Goal: Task Accomplishment & Management: Manage account settings

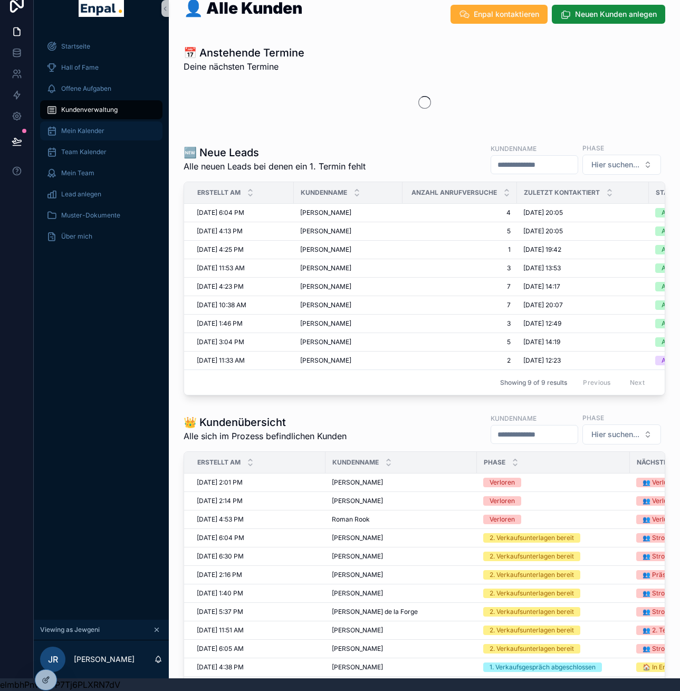
click at [97, 122] on div "Mein Kalender" at bounding box center [101, 130] width 110 height 17
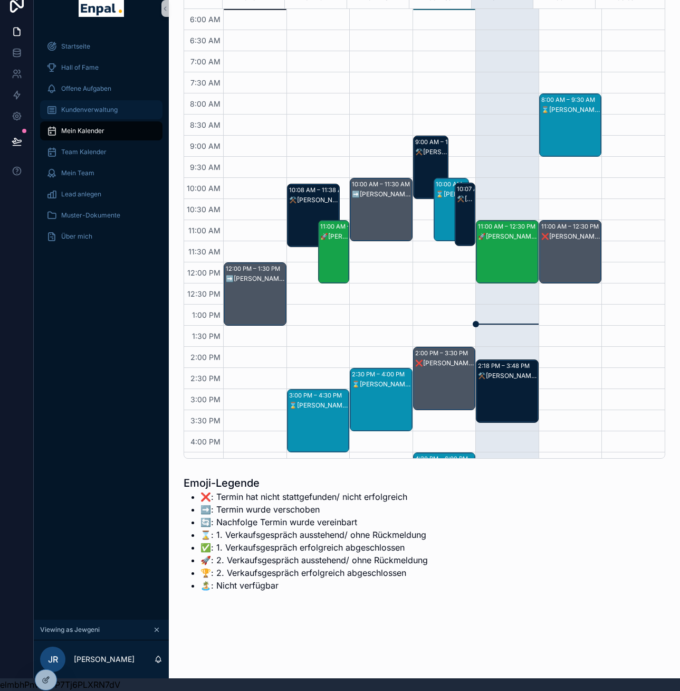
scroll to position [221, 0]
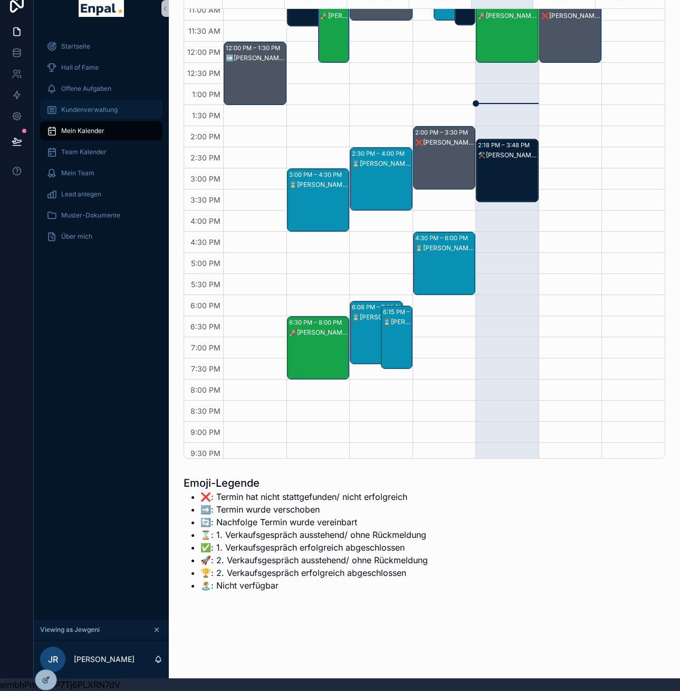
click at [96, 106] on span "Kundenverwaltung" at bounding box center [89, 110] width 56 height 8
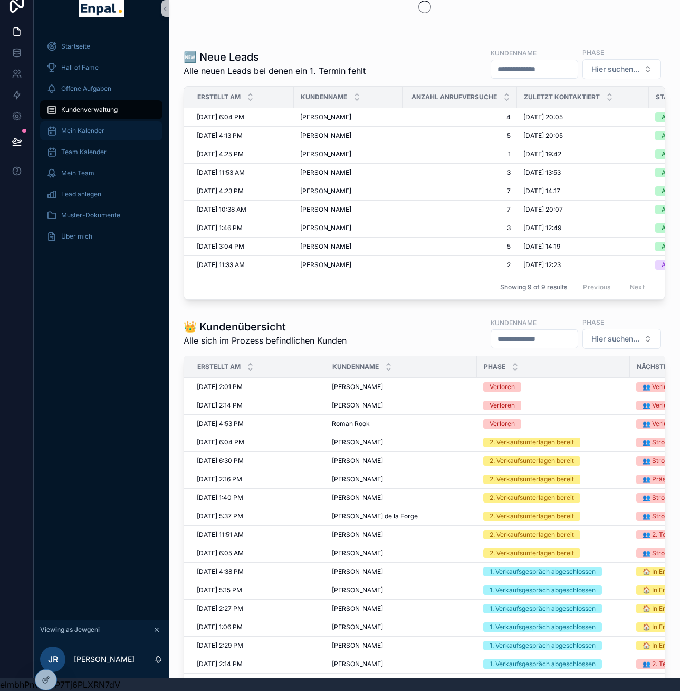
click at [92, 122] on div "Mein Kalender" at bounding box center [101, 130] width 110 height 17
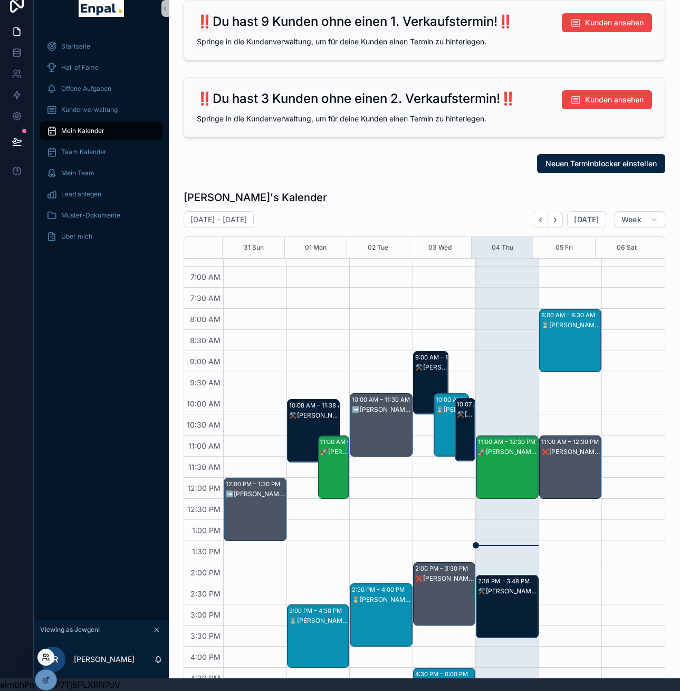
click at [45, 659] on icon at bounding box center [46, 657] width 8 height 8
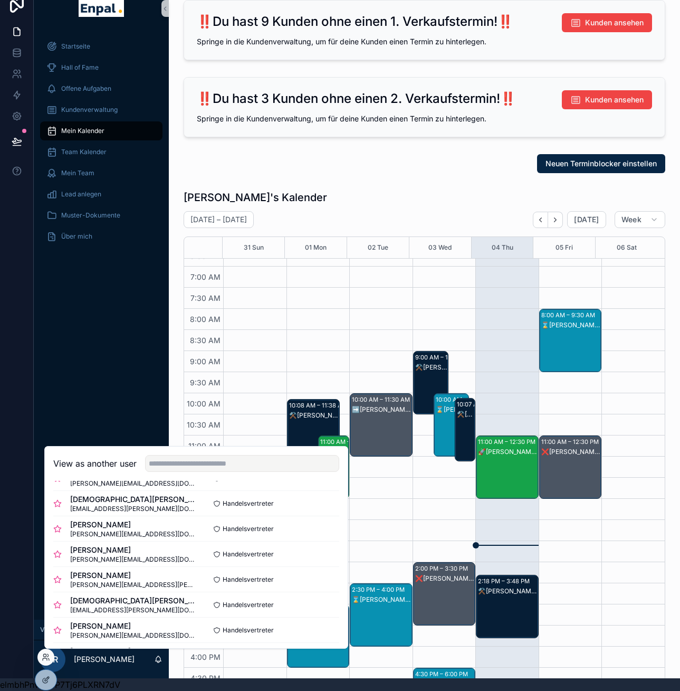
scroll to position [338, 0]
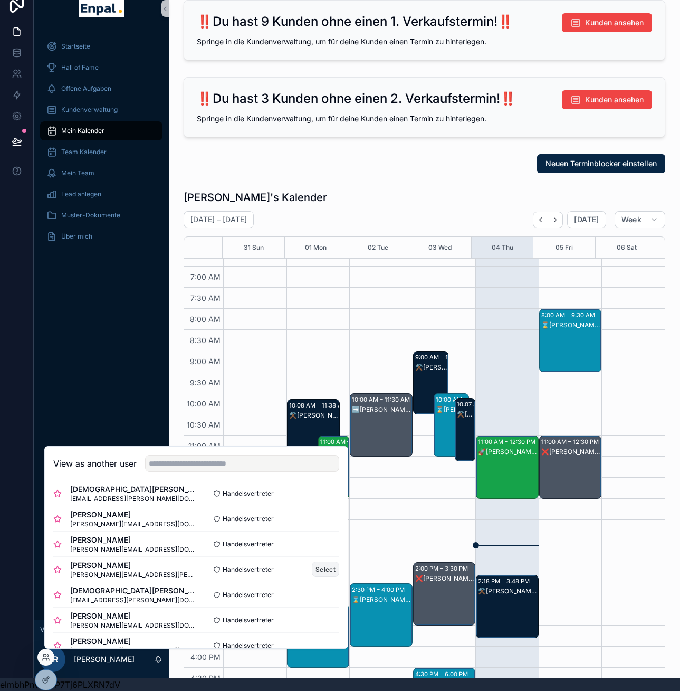
click at [316, 571] on button "Select" at bounding box center [325, 569] width 27 height 15
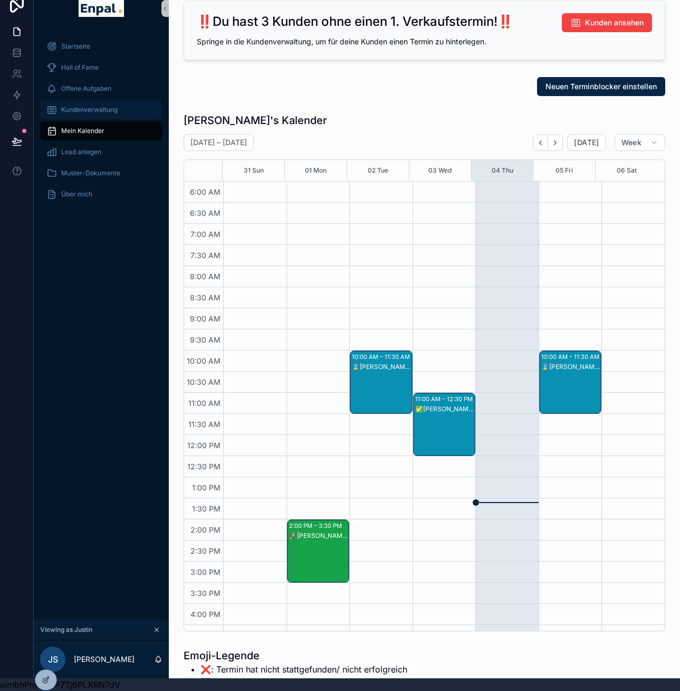
scroll to position [221, 0]
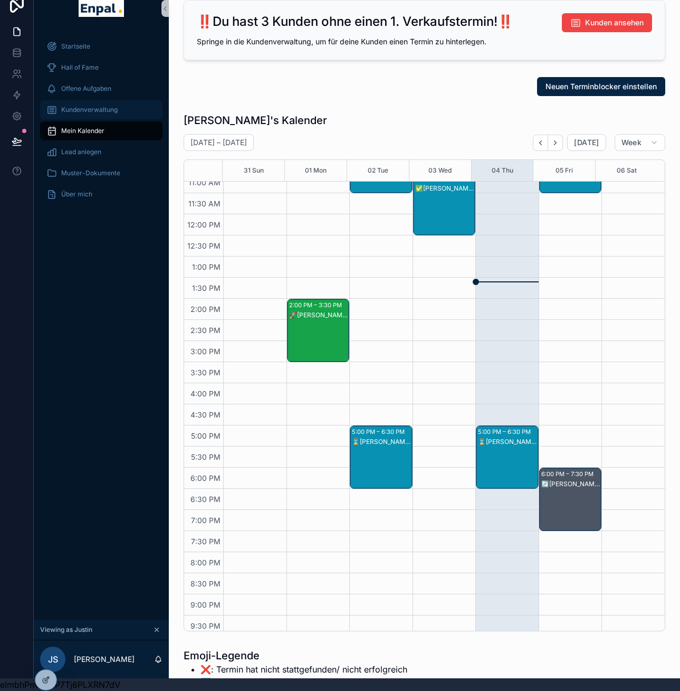
click at [81, 106] on span "Kundenverwaltung" at bounding box center [89, 110] width 56 height 8
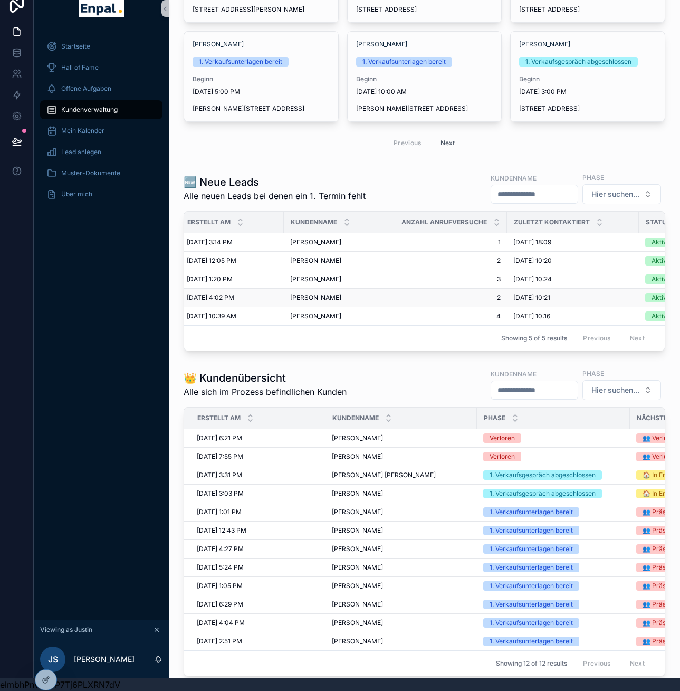
scroll to position [0, 4]
click at [327, 256] on div "Jürgen Kittel Jürgen Kittel" at bounding box center [344, 260] width 96 height 8
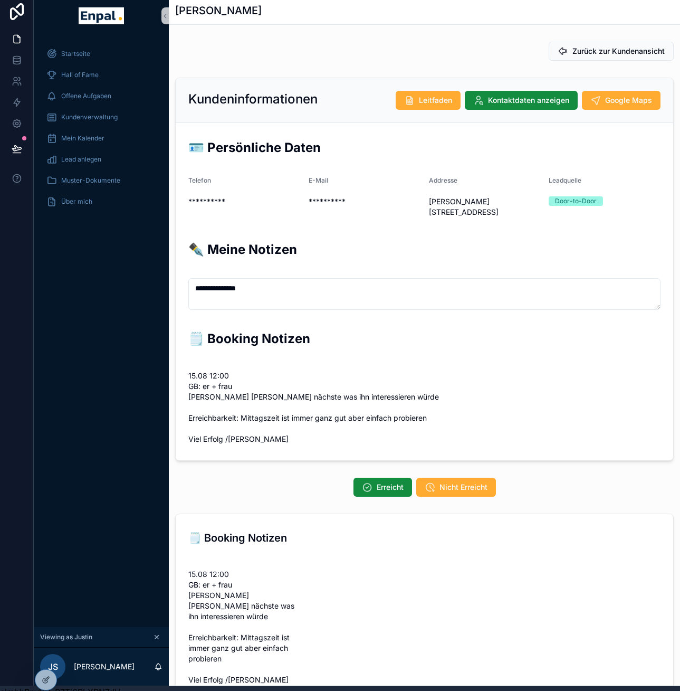
scroll to position [0, 8]
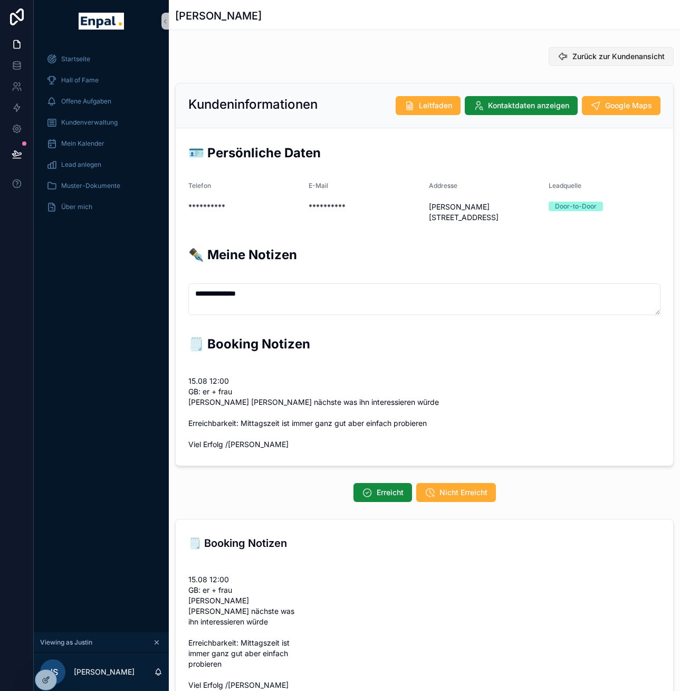
click at [576, 53] on span "Zurück zur Kundenansicht" at bounding box center [619, 56] width 92 height 11
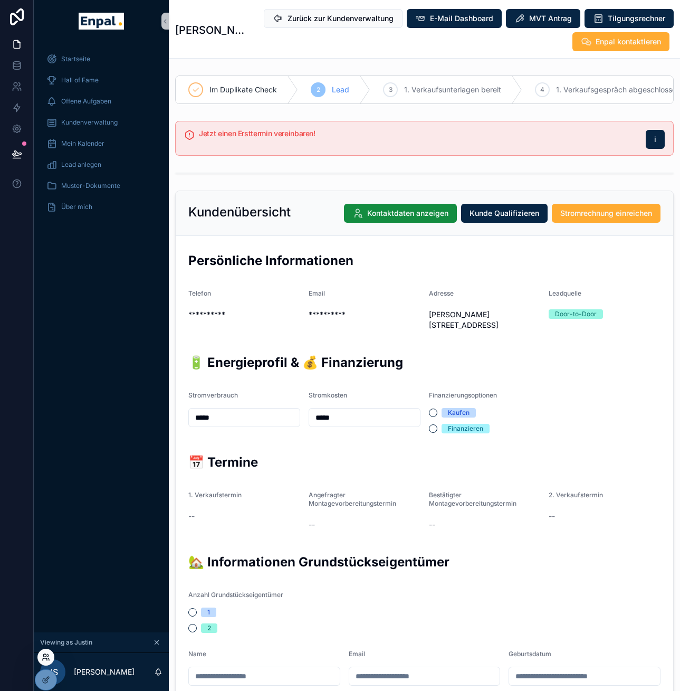
click at [43, 654] on icon at bounding box center [46, 657] width 8 height 8
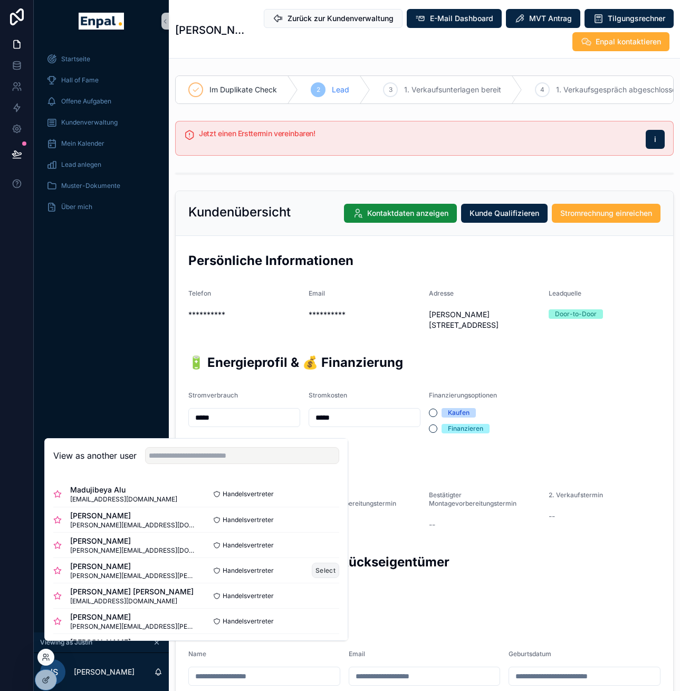
click at [314, 578] on button "Select" at bounding box center [325, 570] width 27 height 15
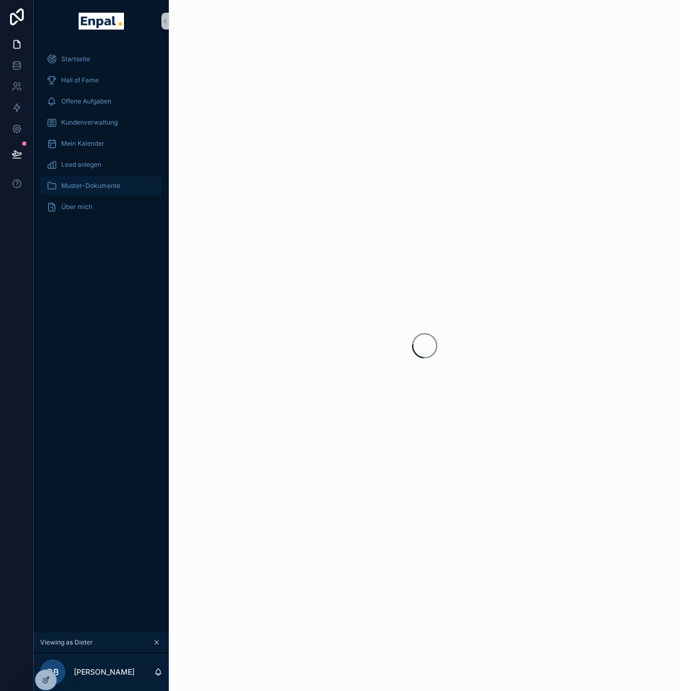
scroll to position [0, 8]
click at [94, 128] on div "Kundenverwaltung" at bounding box center [101, 122] width 110 height 17
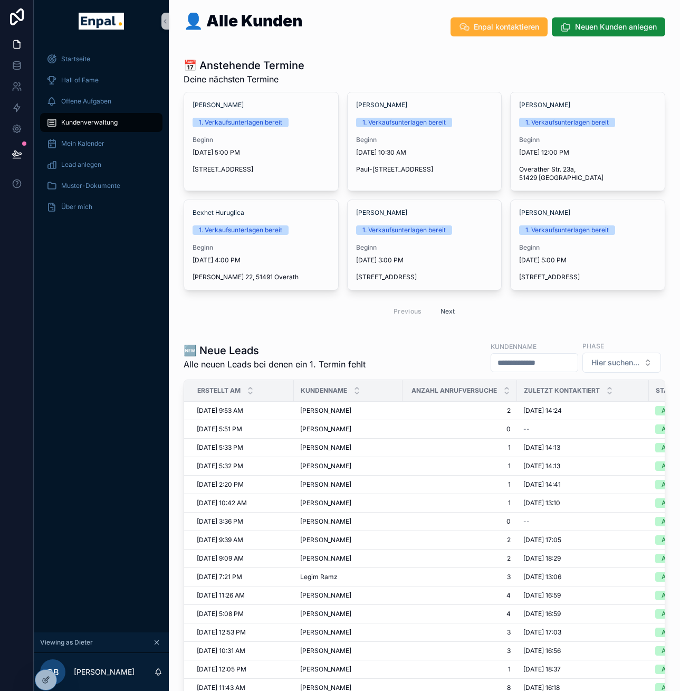
scroll to position [18, 0]
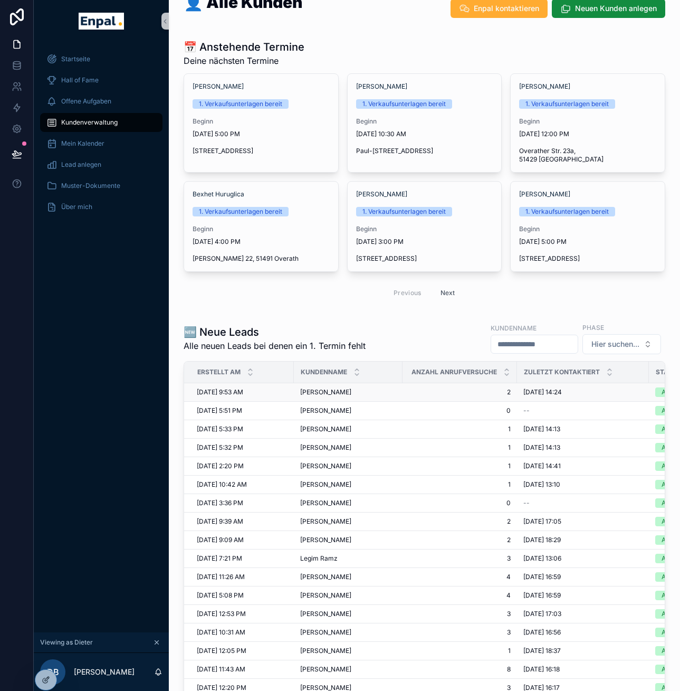
click at [326, 388] on span "[PERSON_NAME]" at bounding box center [325, 392] width 51 height 8
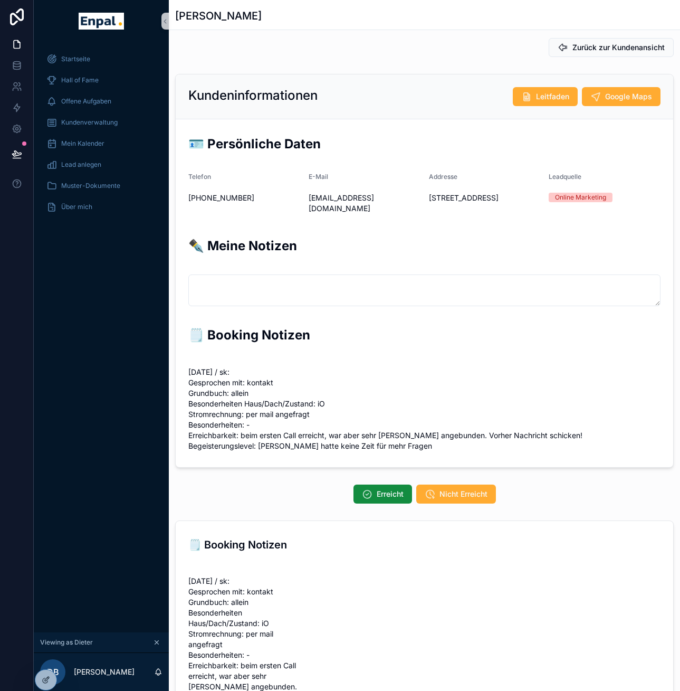
scroll to position [13, 0]
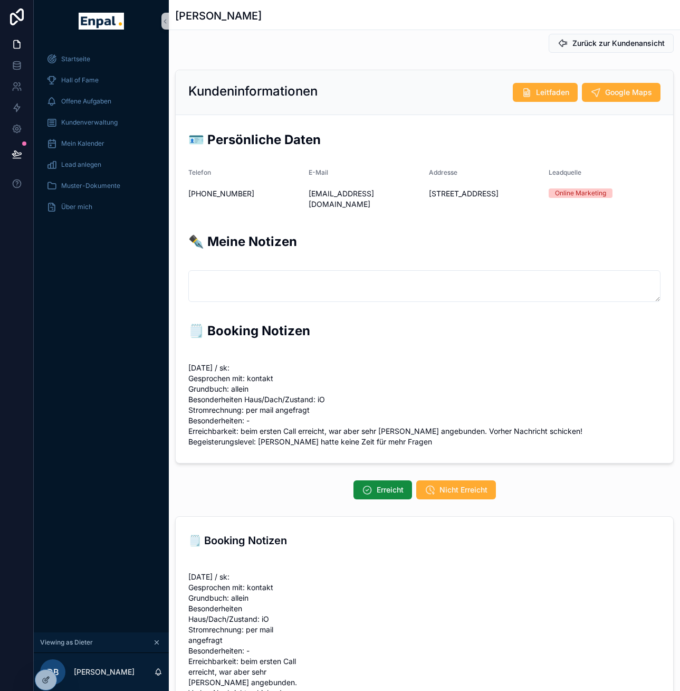
drag, startPoint x: 169, startPoint y: 17, endPoint x: 291, endPoint y: 28, distance: 122.5
click at [291, 28] on div "Nesrin Fidancilar" at bounding box center [424, 15] width 499 height 30
copy h1 "Nesrin Fidancilar"
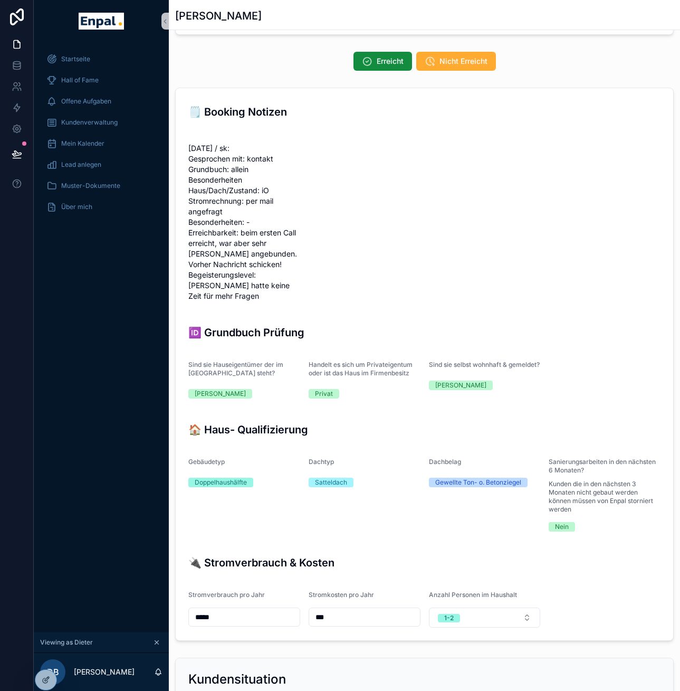
scroll to position [0, 0]
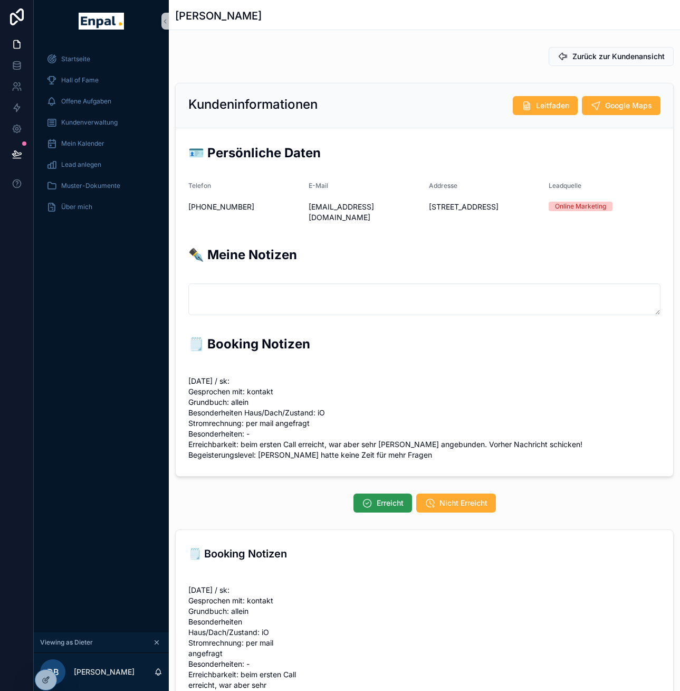
click at [393, 508] on span "Erreicht" at bounding box center [390, 503] width 27 height 11
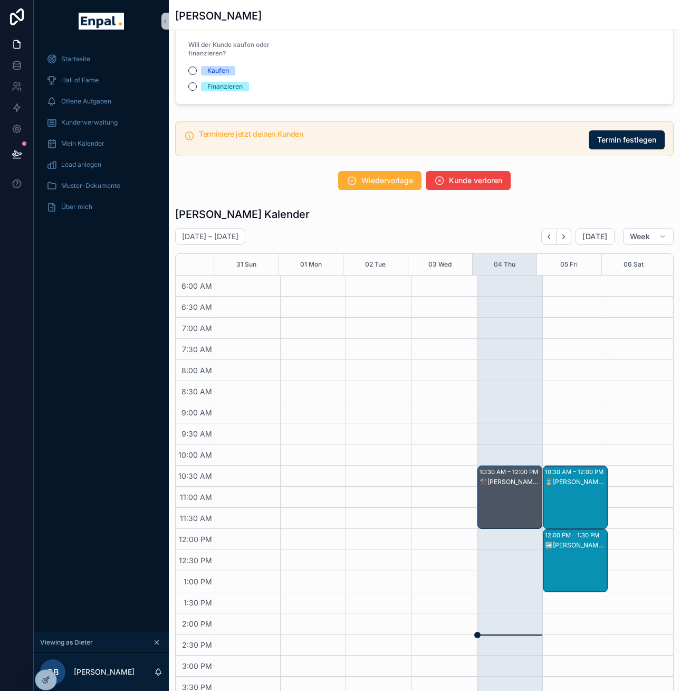
scroll to position [1275, 0]
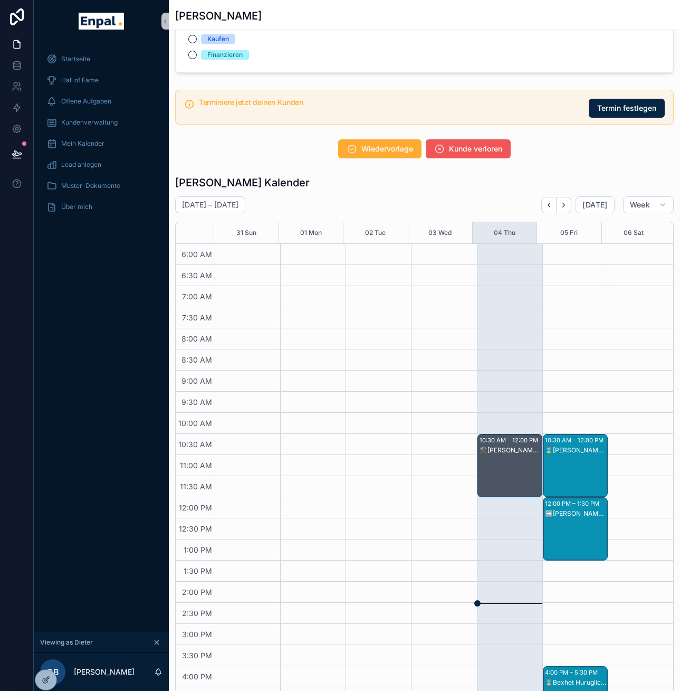
click at [460, 154] on span "Kunde verloren" at bounding box center [475, 149] width 53 height 11
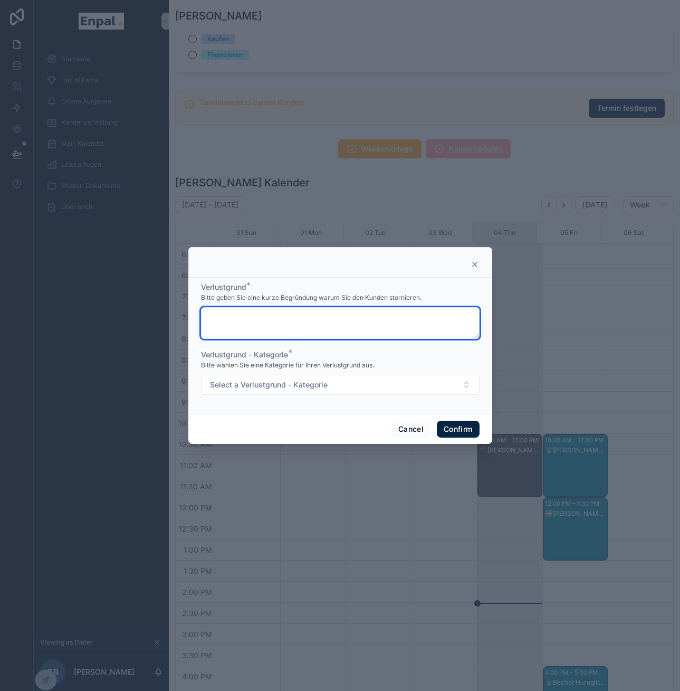
click at [343, 329] on textarea at bounding box center [340, 323] width 279 height 32
paste textarea "**********"
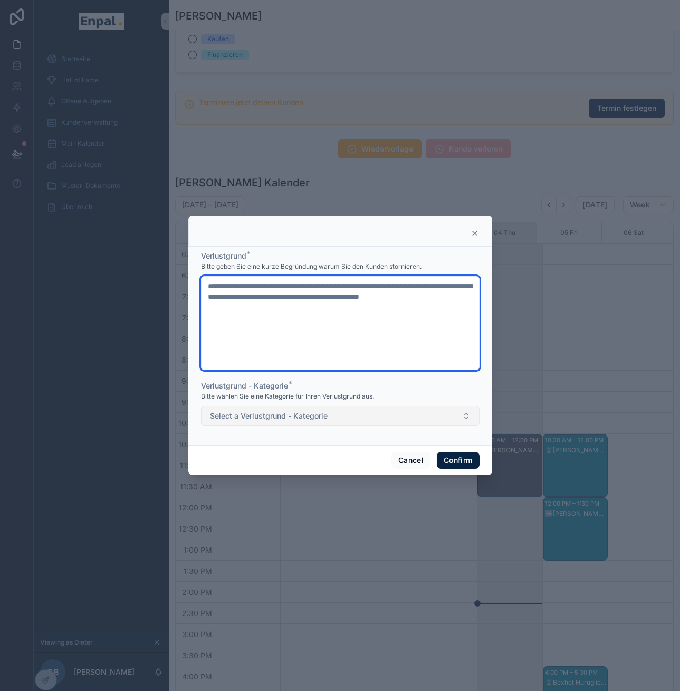
type textarea "**********"
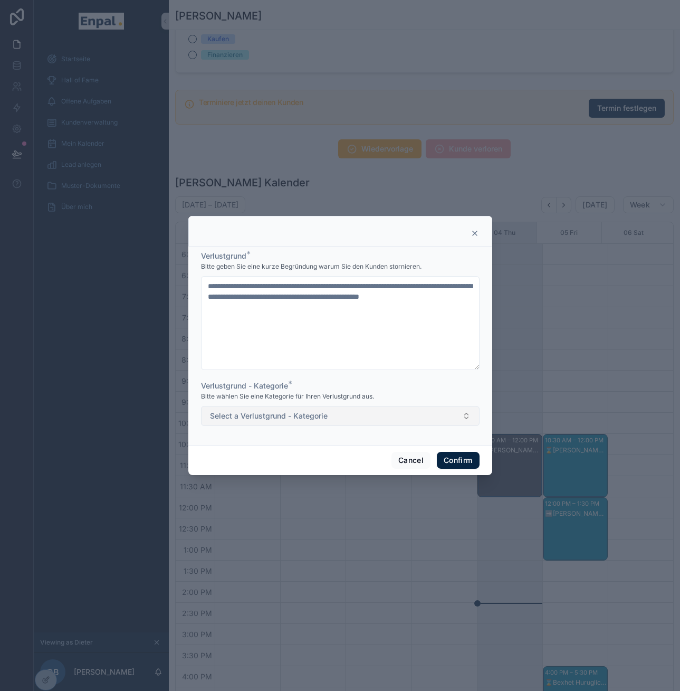
click at [316, 426] on button "Select a Verlustgrund - Kategorie" at bounding box center [340, 416] width 279 height 20
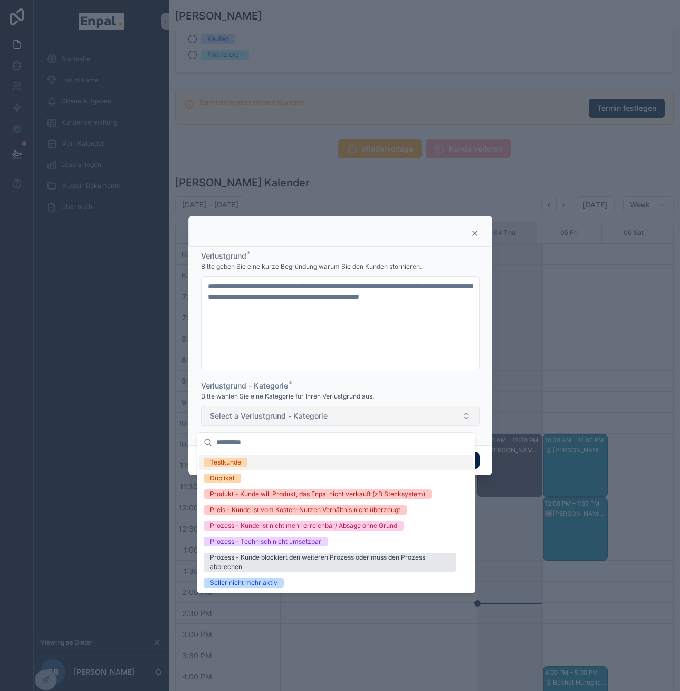
click at [318, 421] on span "Select a Verlustgrund - Kategorie" at bounding box center [269, 416] width 118 height 11
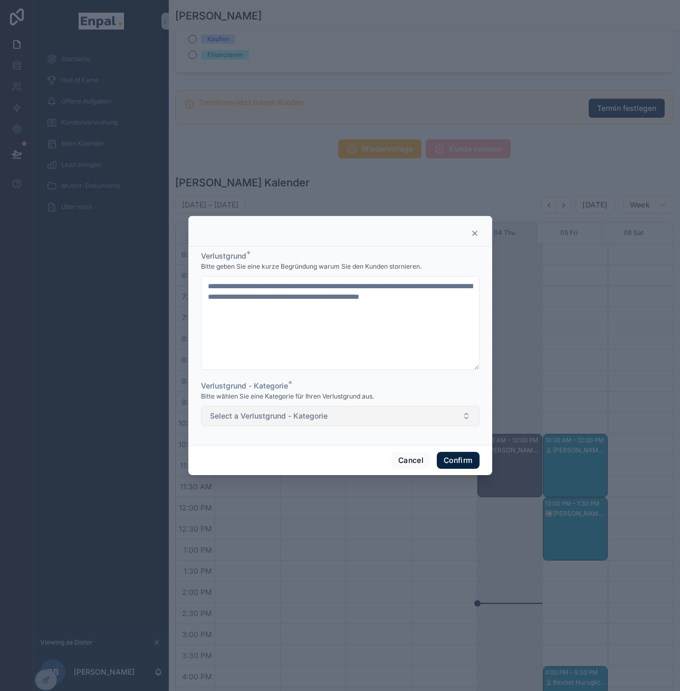
click at [332, 417] on button "Select a Verlustgrund - Kategorie" at bounding box center [340, 416] width 279 height 20
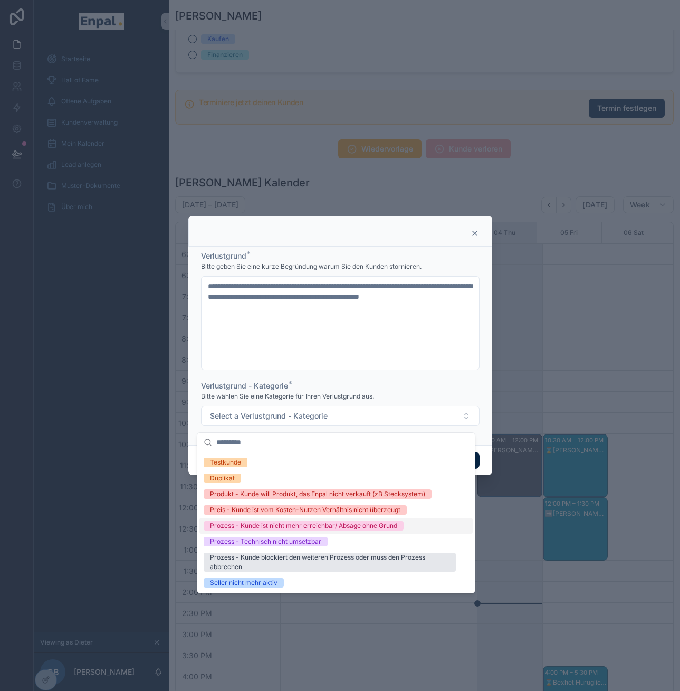
click at [340, 527] on div "Prozess - Kunde ist nicht mehr erreichbar/ Absage ohne Grund" at bounding box center [303, 525] width 187 height 9
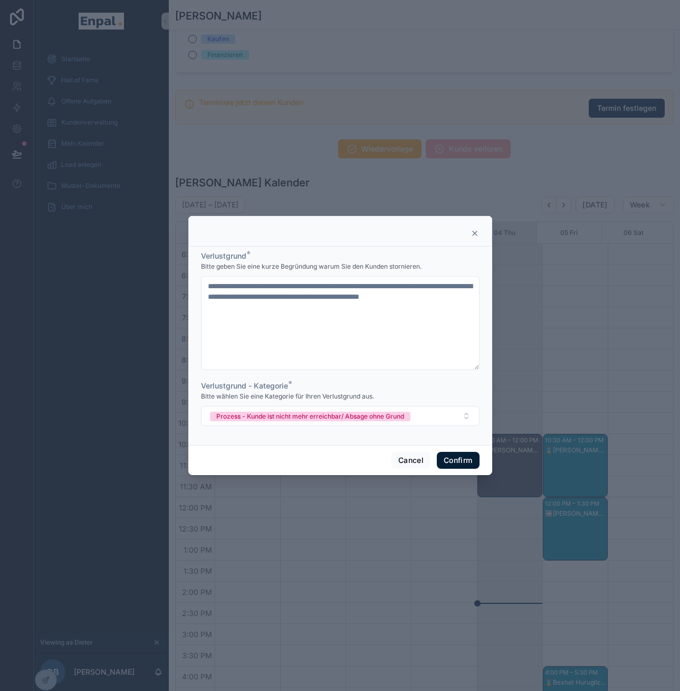
click at [460, 463] on button "Confirm" at bounding box center [458, 460] width 42 height 17
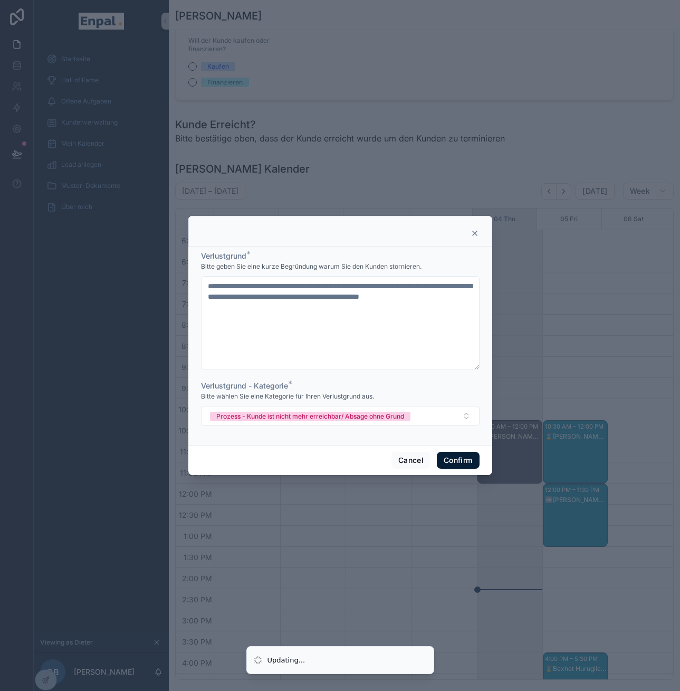
scroll to position [1303, 0]
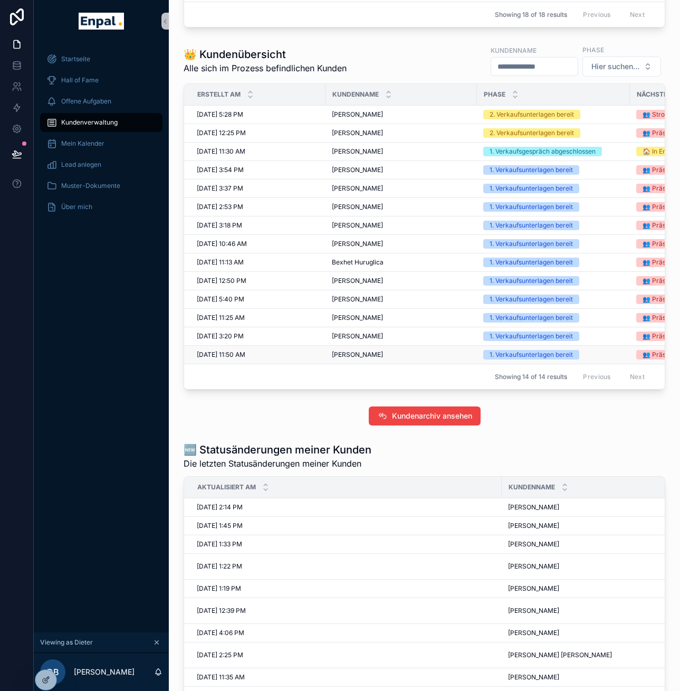
scroll to position [868, 0]
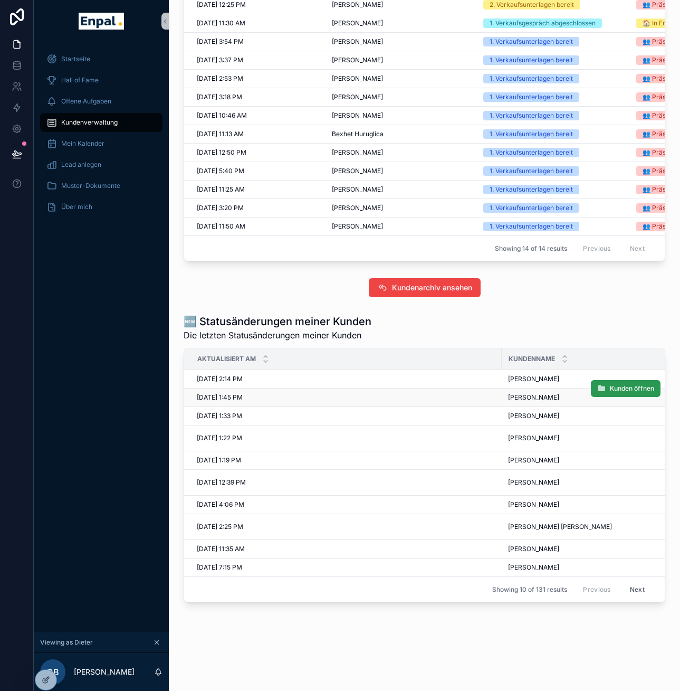
click at [618, 387] on span "Kunden öffnen" at bounding box center [632, 388] width 44 height 8
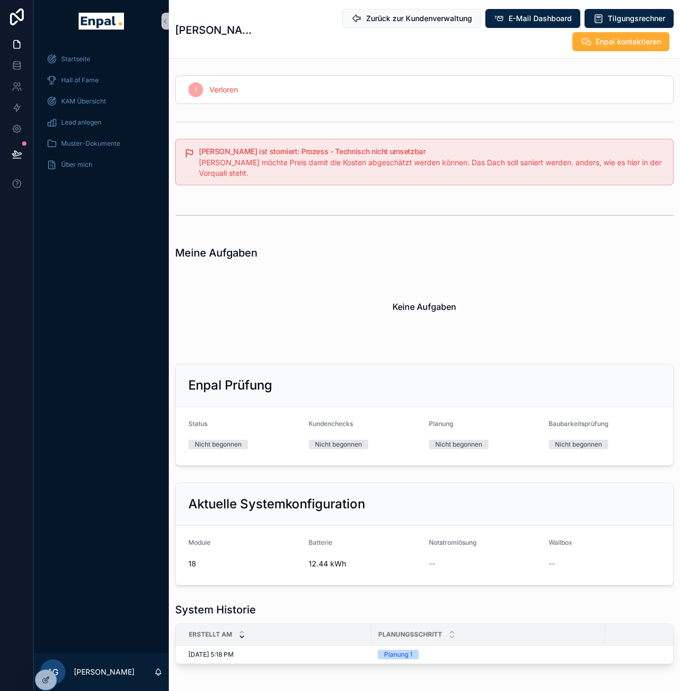
click at [235, 170] on div "Kunde möchte Preis damit die Kosten abgeschätzt werden können. Das Dach soll sa…" at bounding box center [432, 167] width 466 height 21
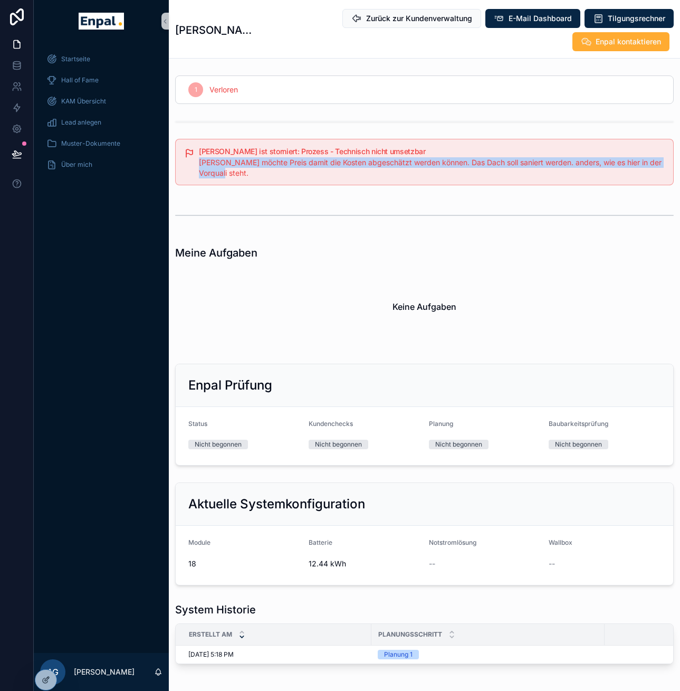
drag, startPoint x: 227, startPoint y: 171, endPoint x: 198, endPoint y: 164, distance: 30.0
click at [199, 164] on div "Kunde möchte Preis damit die Kosten abgeschätzt werden können. Das Dach soll sa…" at bounding box center [432, 167] width 466 height 21
copy span "Kunde möchte Preis damit die Kosten abgeschätzt werden können. Das Dach soll sa…"
click at [47, 659] on icon at bounding box center [46, 657] width 8 height 8
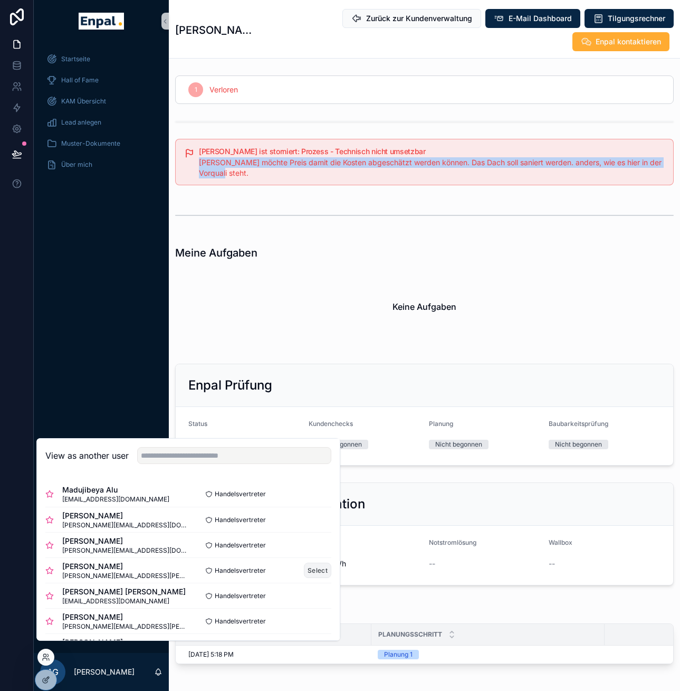
click at [318, 578] on button "Select" at bounding box center [317, 570] width 27 height 15
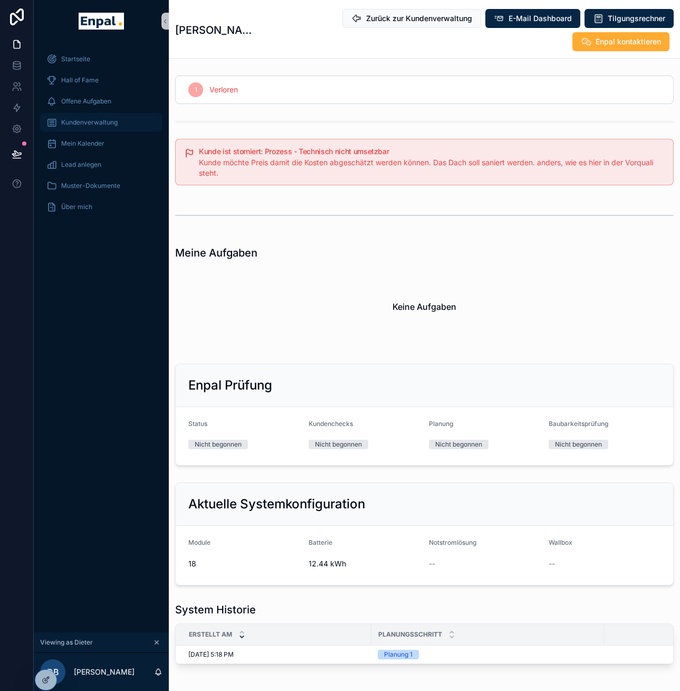
click at [90, 119] on span "Kundenverwaltung" at bounding box center [89, 122] width 56 height 8
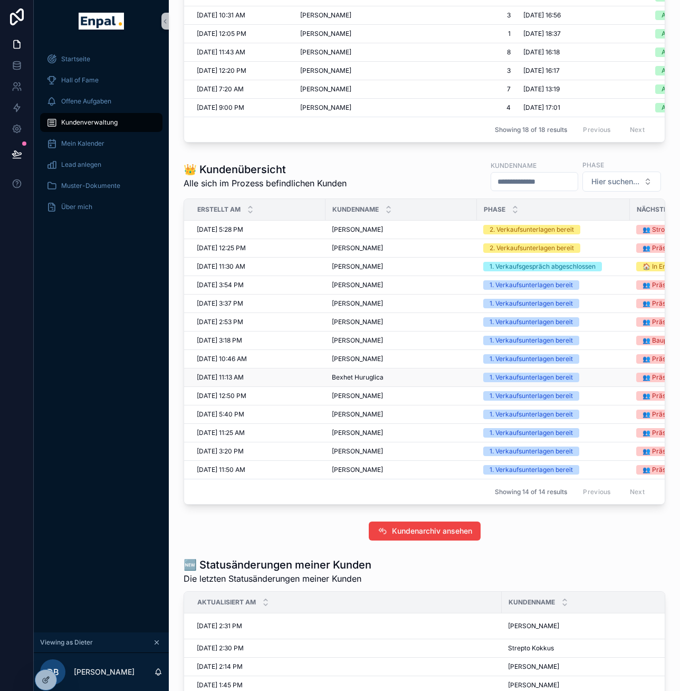
scroll to position [875, 0]
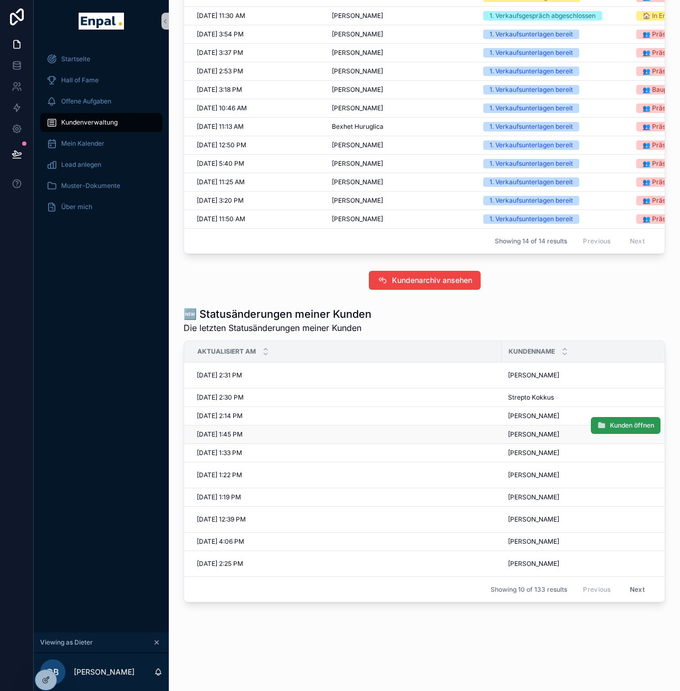
click at [597, 426] on icon at bounding box center [601, 425] width 8 height 8
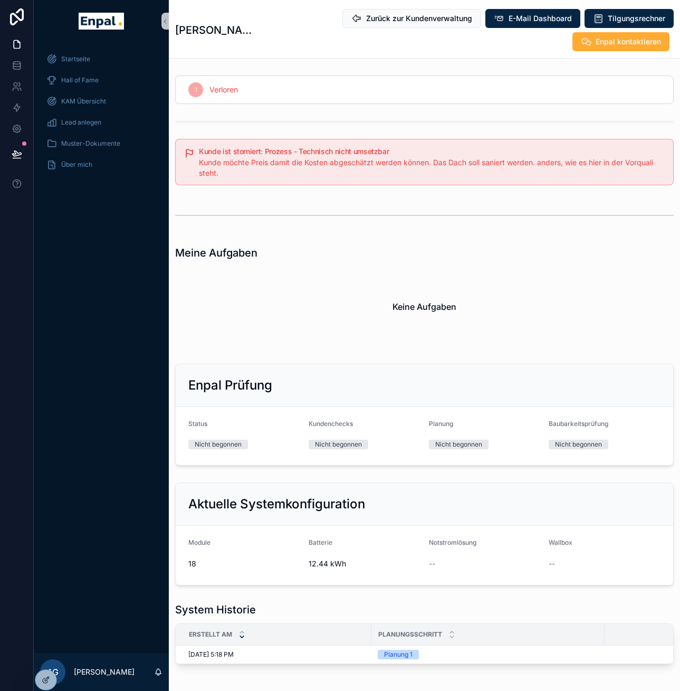
scroll to position [0, 4]
click at [49, 657] on icon at bounding box center [46, 657] width 8 height 8
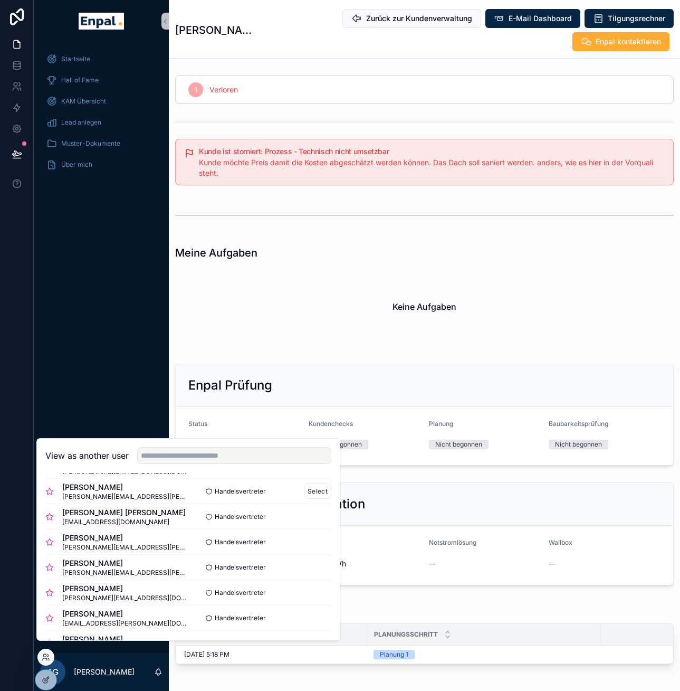
scroll to position [81, 0]
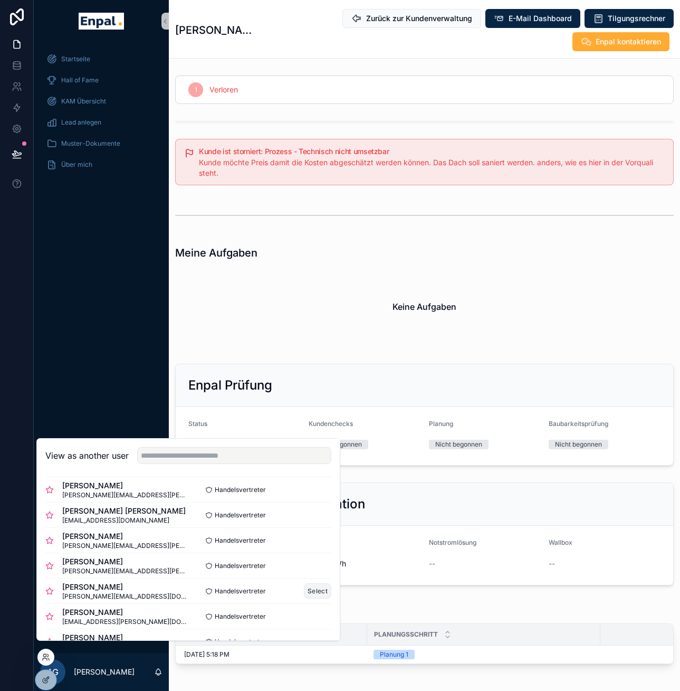
click at [313, 598] on button "Select" at bounding box center [317, 590] width 27 height 15
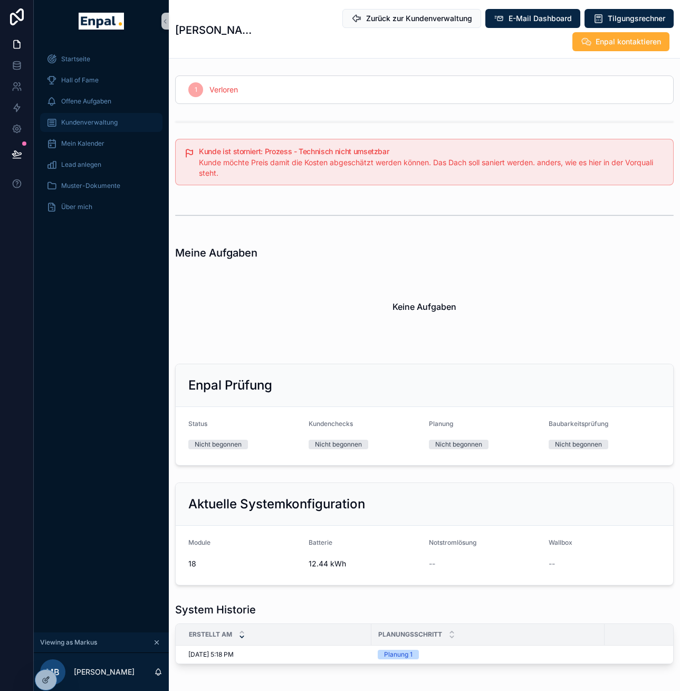
click at [82, 130] on div "Kundenverwaltung" at bounding box center [101, 122] width 110 height 17
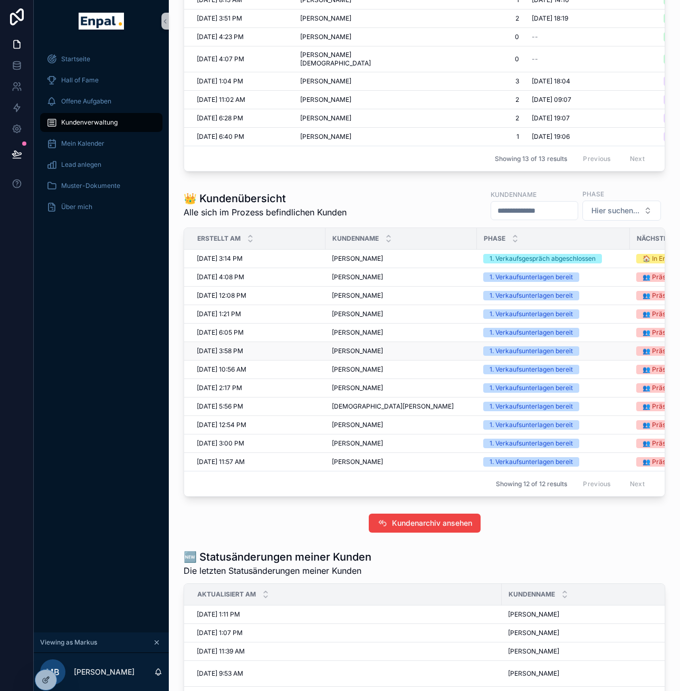
scroll to position [469, 0]
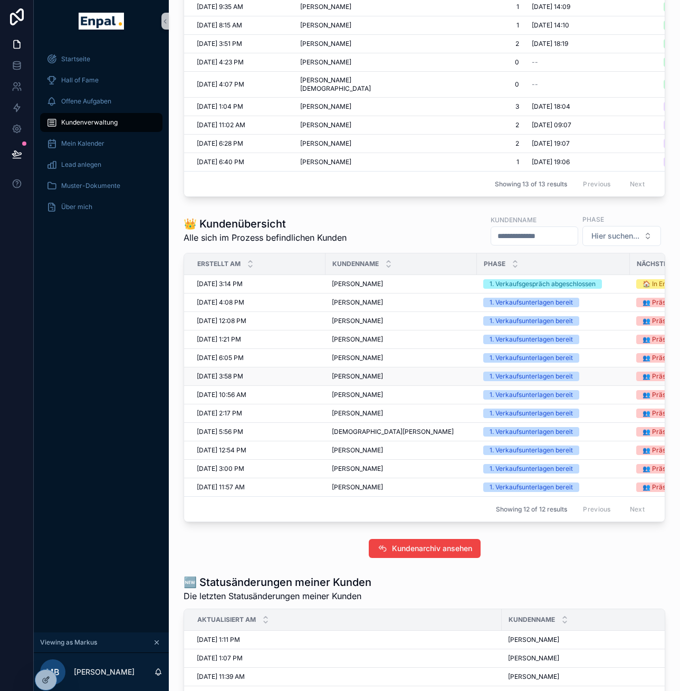
click at [380, 379] on div "[PERSON_NAME] [PERSON_NAME]" at bounding box center [401, 376] width 139 height 8
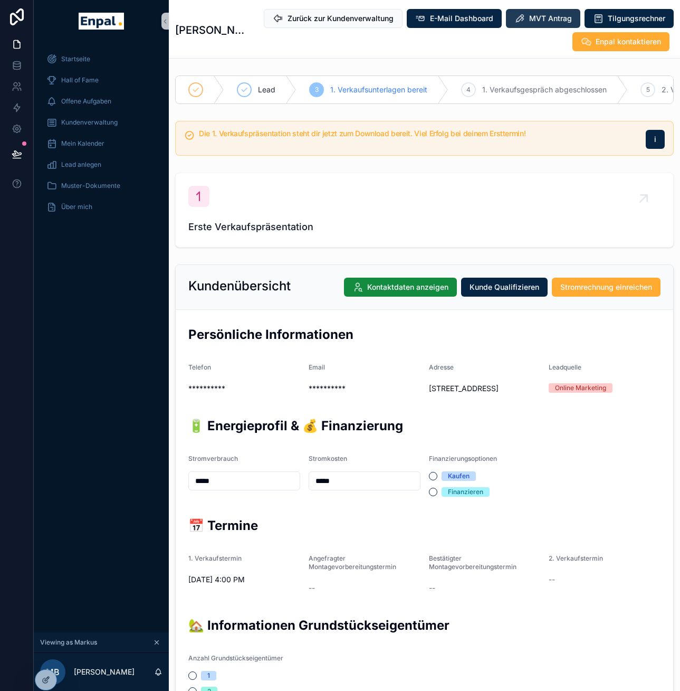
click at [547, 25] on button "MVT Antrag" at bounding box center [543, 18] width 74 height 19
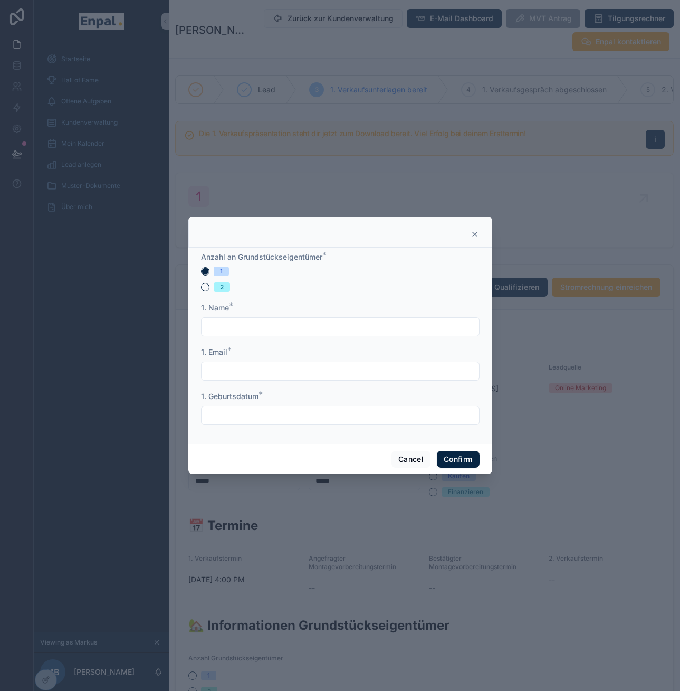
click at [472, 239] on icon at bounding box center [475, 234] width 8 height 8
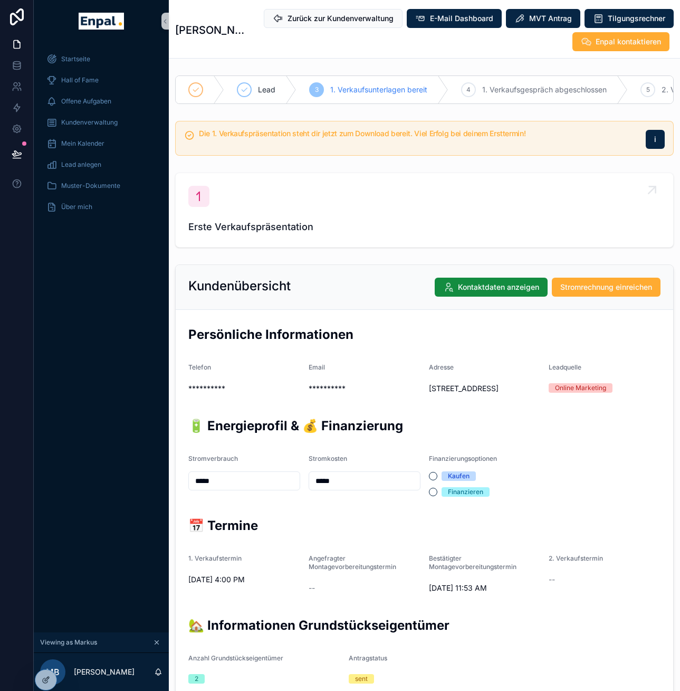
type textarea "**********"
